Goal: Navigation & Orientation: Find specific page/section

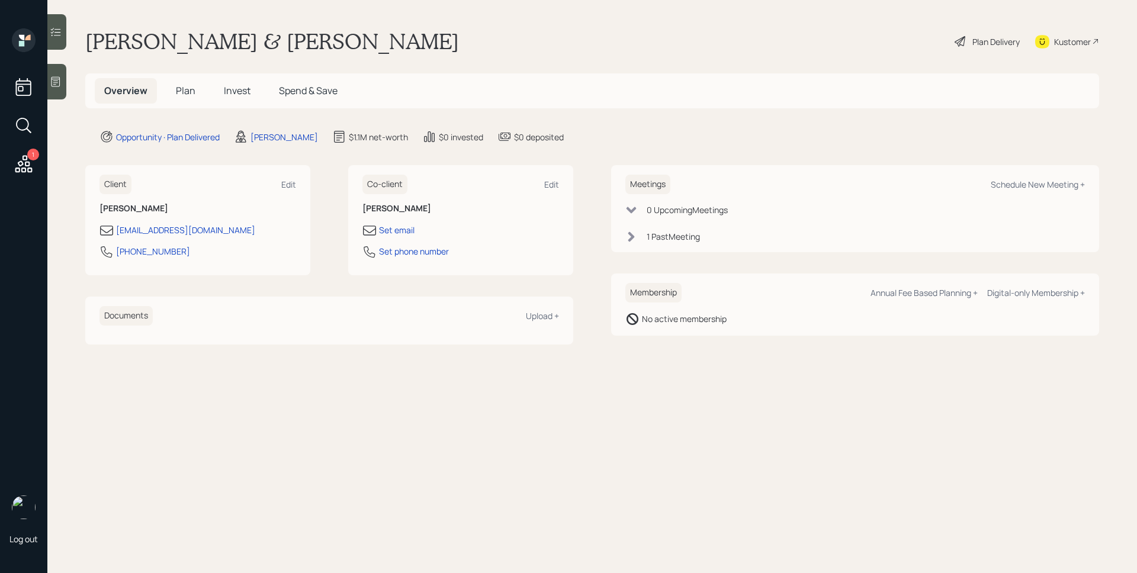
click at [16, 163] on icon at bounding box center [23, 163] width 21 height 21
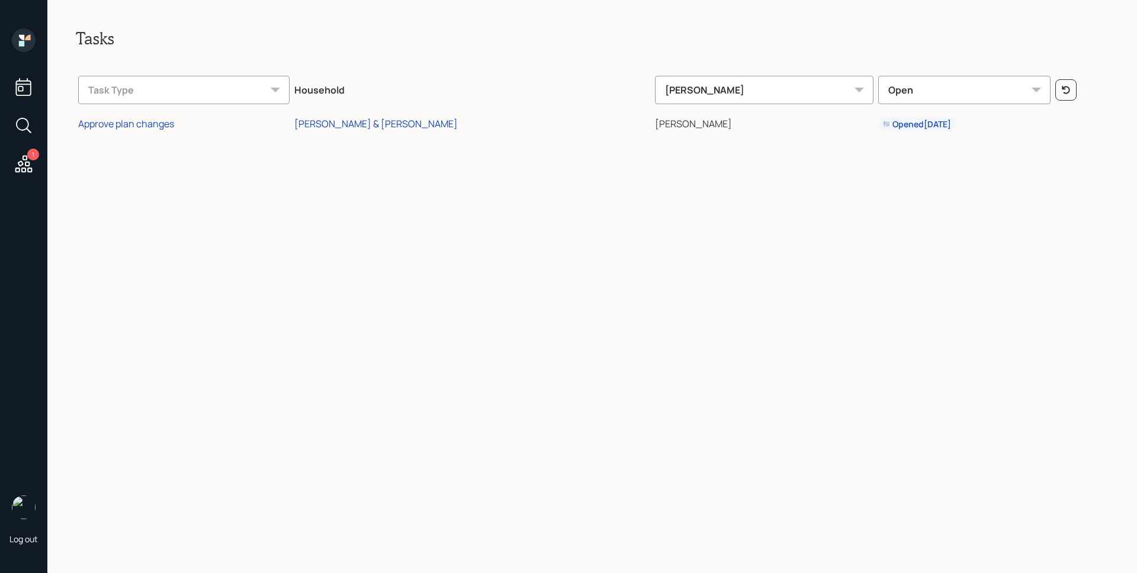
click at [24, 30] on icon at bounding box center [24, 40] width 24 height 24
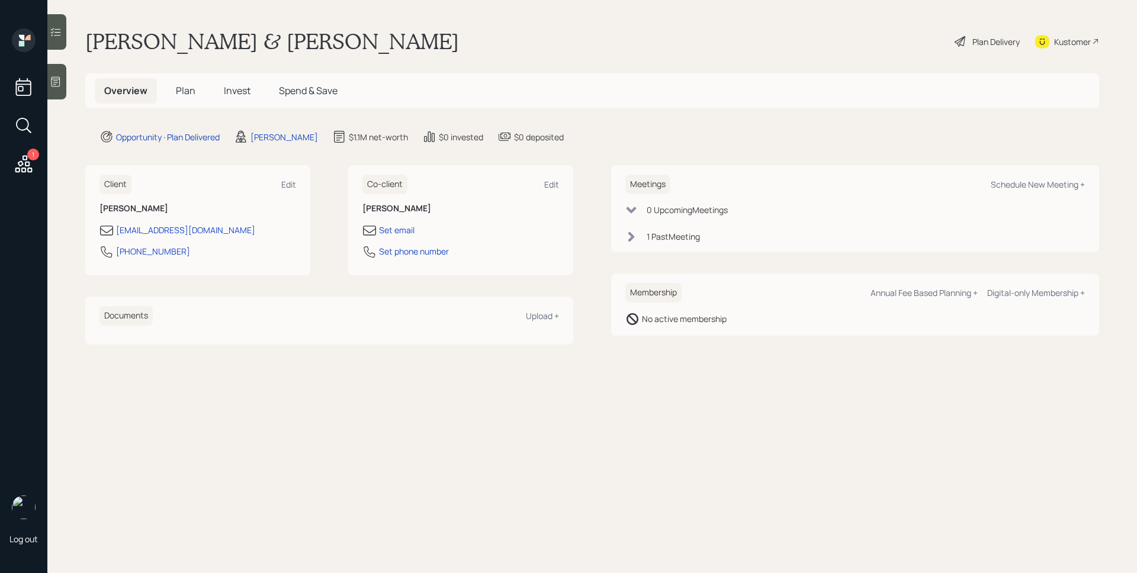
click at [178, 85] on span "Plan" at bounding box center [186, 90] width 20 height 13
